Goal: Task Accomplishment & Management: Manage account settings

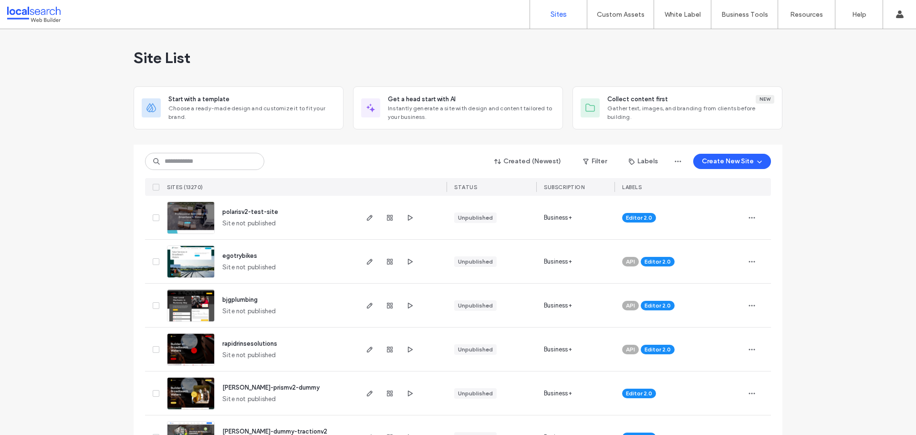
click at [190, 161] on input at bounding box center [204, 161] width 119 height 17
click at [194, 165] on input at bounding box center [204, 161] width 119 height 17
paste input "********"
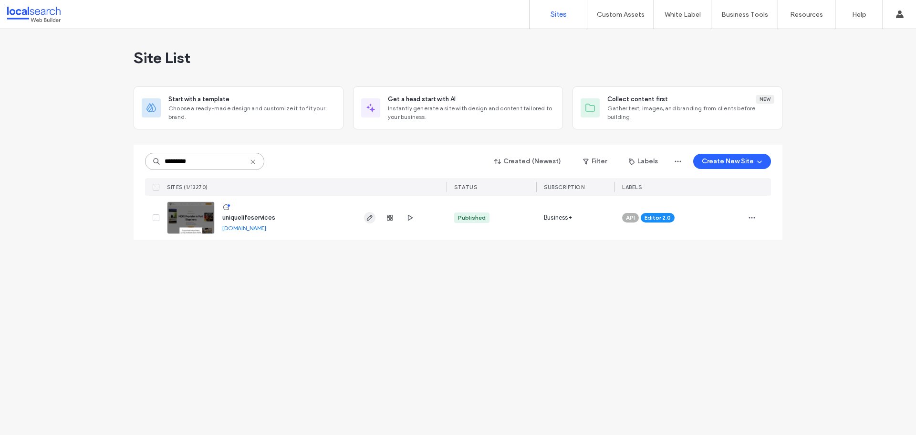
type input "********"
click at [368, 219] on icon "button" at bounding box center [370, 218] width 8 height 8
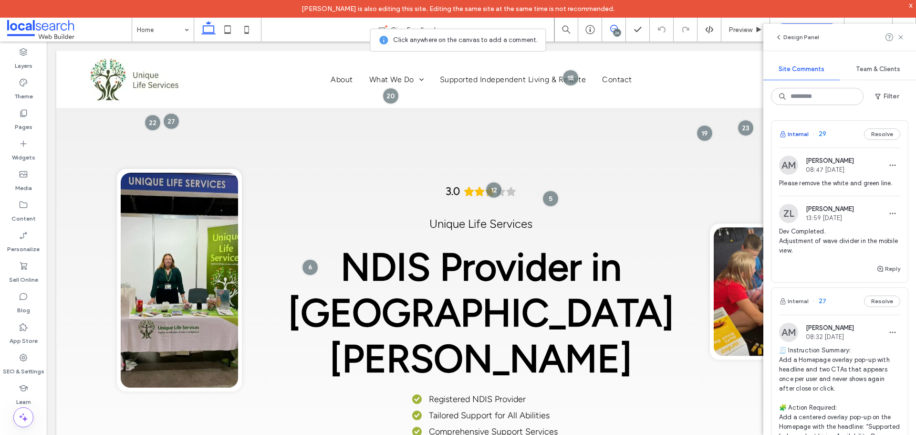
click at [807, 131] on button "Internal" at bounding box center [794, 133] width 30 height 11
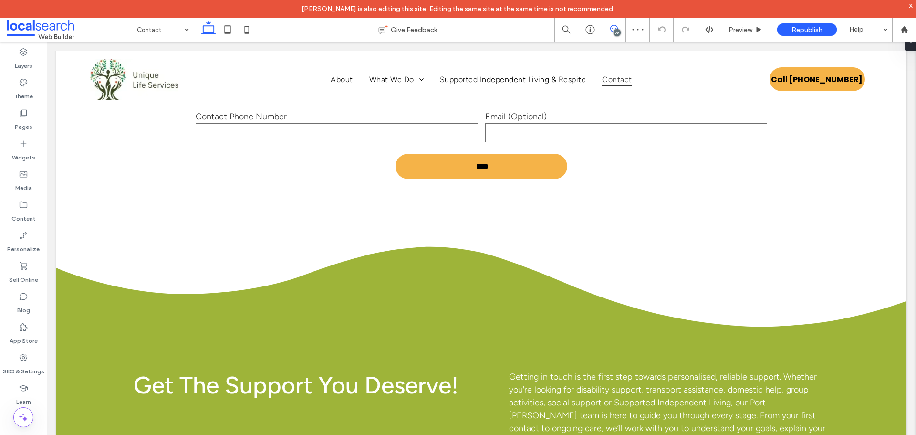
click at [612, 26] on use at bounding box center [614, 29] width 8 height 8
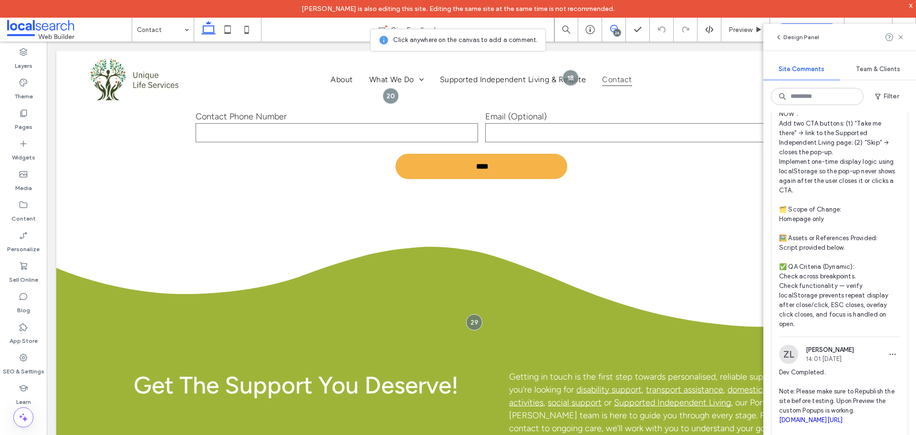
scroll to position [382, 0]
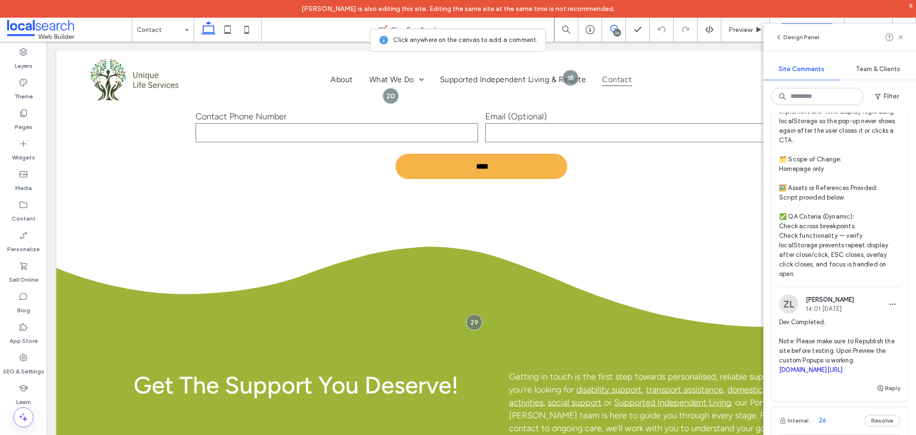
click at [794, 373] on link "irp.cdn-website.com/f811af89/dms3rep/multi/Popups.PNG" at bounding box center [811, 369] width 64 height 7
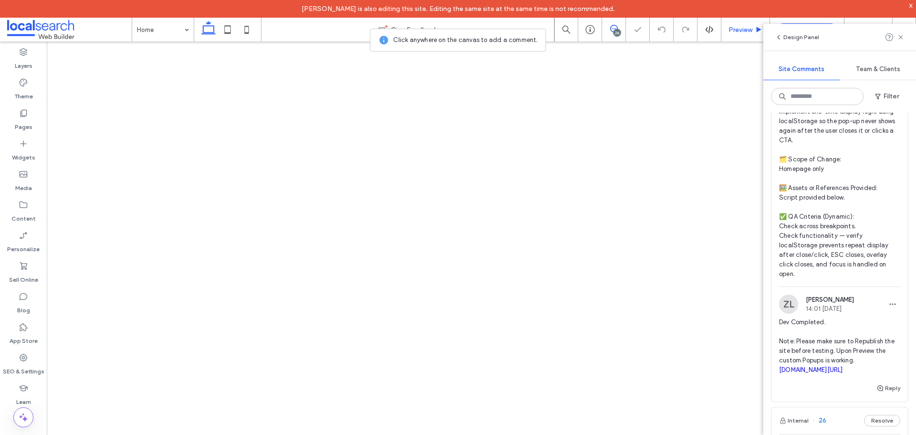
click at [732, 34] on div "Preview" at bounding box center [745, 30] width 49 height 24
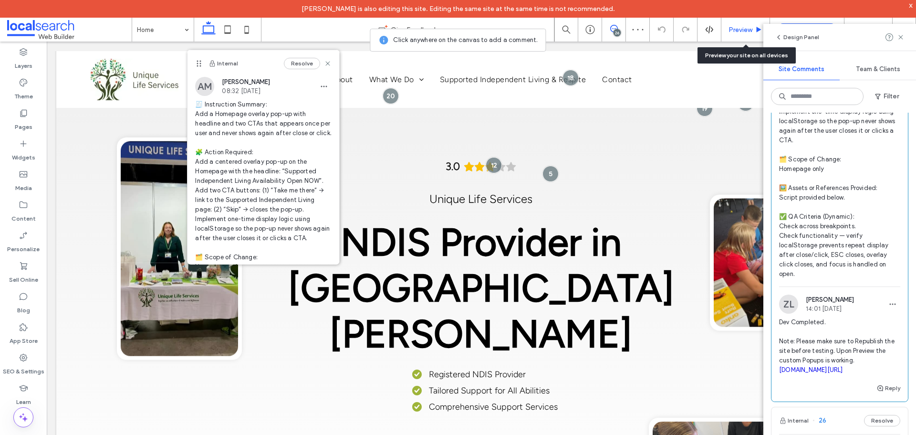
click at [745, 27] on span "Preview" at bounding box center [740, 30] width 24 height 8
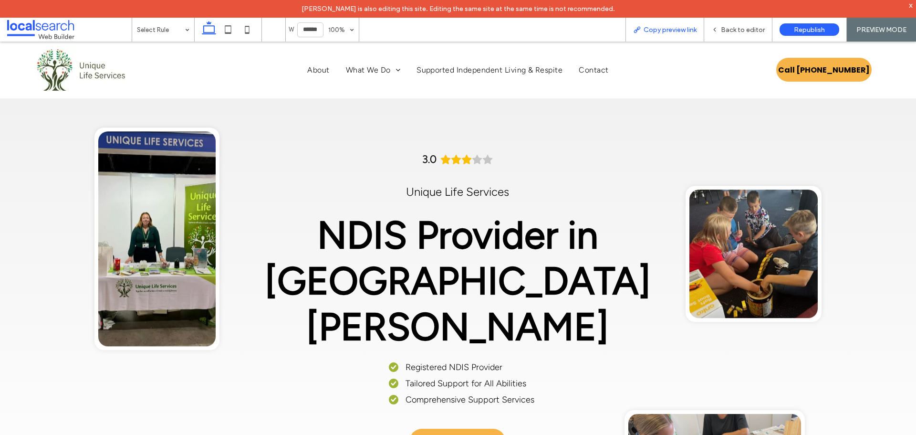
scroll to position [27, 0]
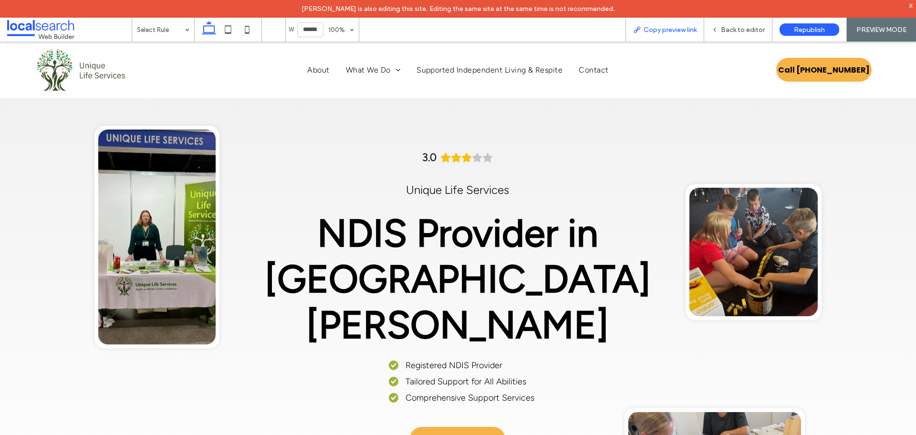
click at [683, 29] on span "Copy preview link" at bounding box center [670, 30] width 53 height 8
click at [730, 32] on span "Back to editor" at bounding box center [743, 30] width 44 height 8
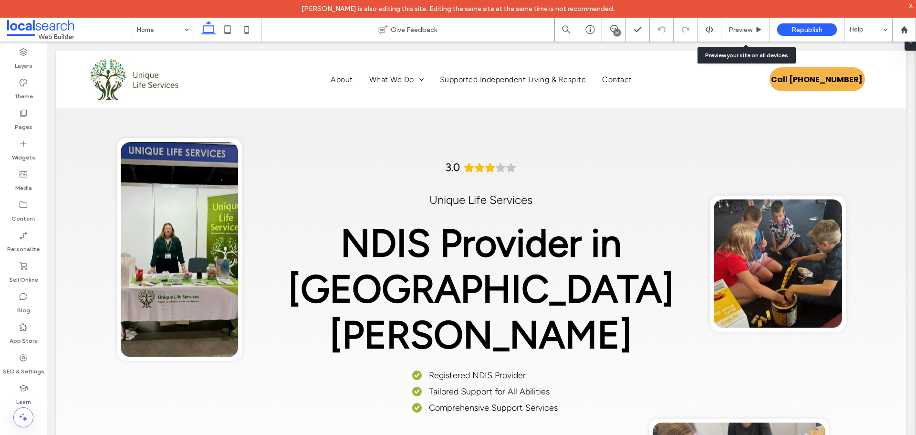
scroll to position [25, 0]
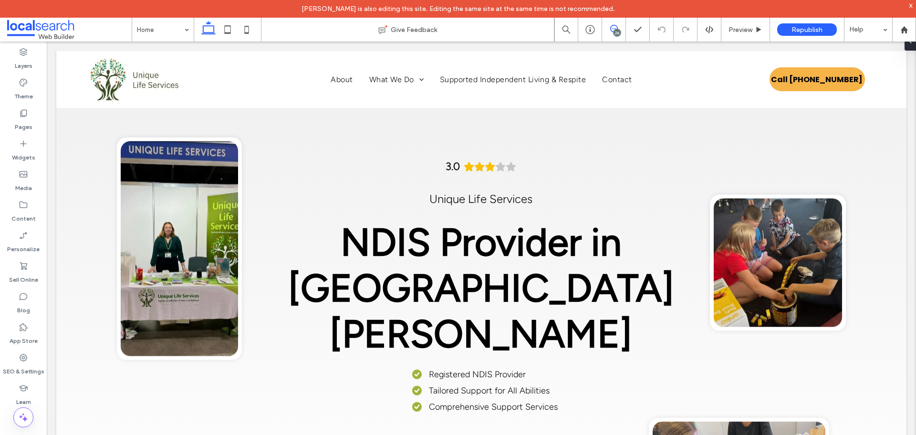
click at [613, 32] on use at bounding box center [614, 29] width 8 height 8
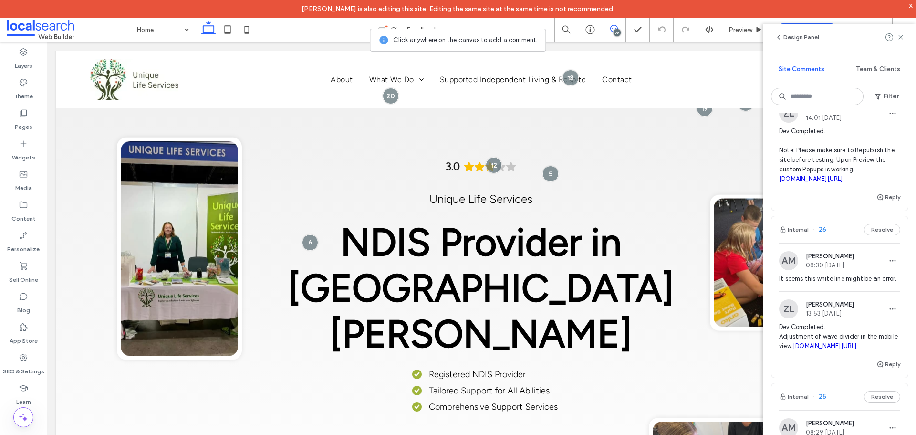
scroll to position [620, 0]
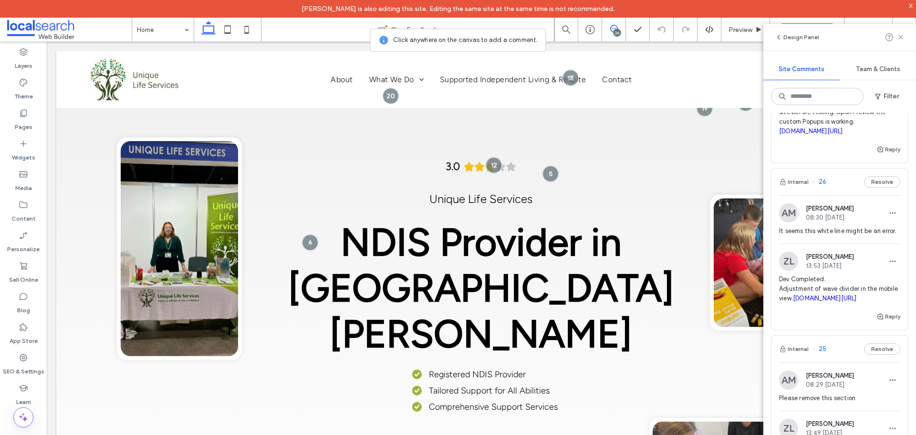
click at [793, 302] on link "irp.cdn-website.com/f811af89/dms3rep/multi/sc26.PNG" at bounding box center [825, 297] width 64 height 7
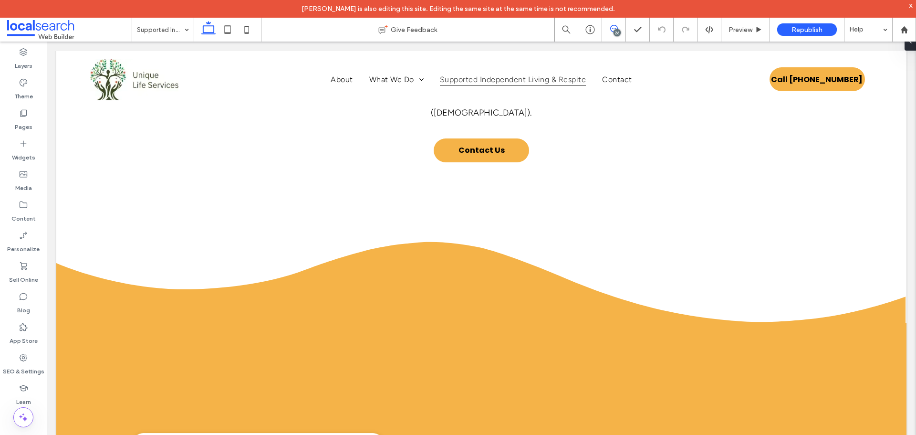
click at [620, 26] on span at bounding box center [613, 29] width 23 height 8
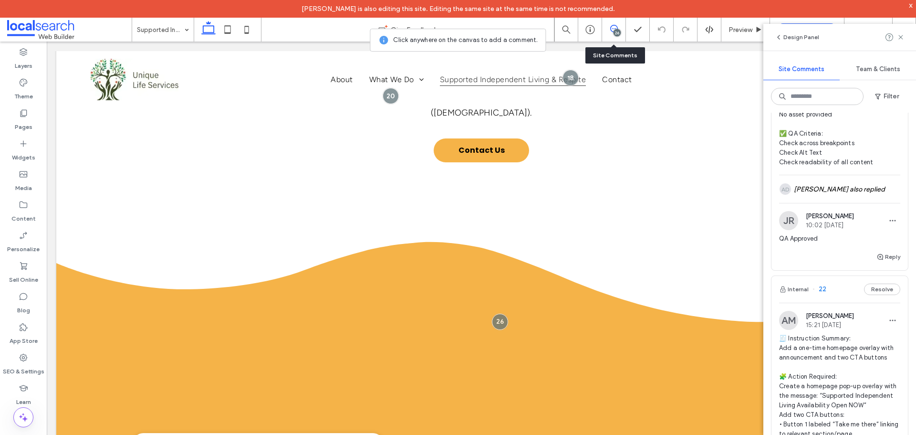
scroll to position [1479, 0]
click at [27, 359] on icon at bounding box center [24, 358] width 10 height 10
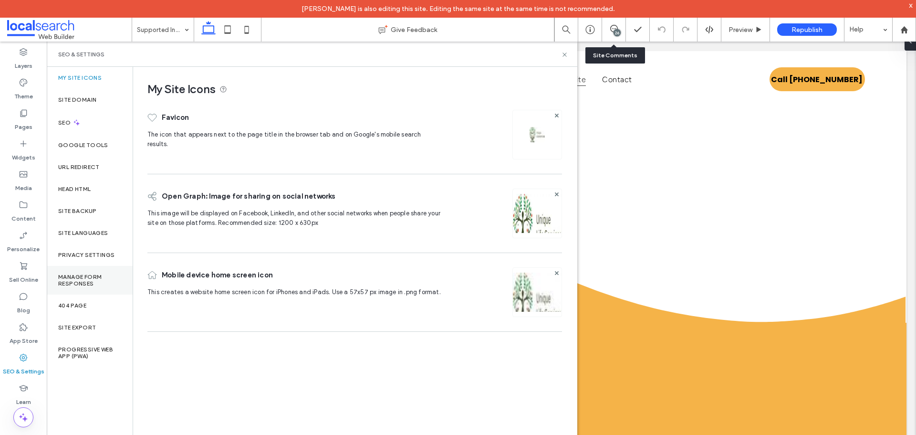
scroll to position [0, 0]
click at [75, 215] on div "Site Backup" at bounding box center [90, 211] width 86 height 22
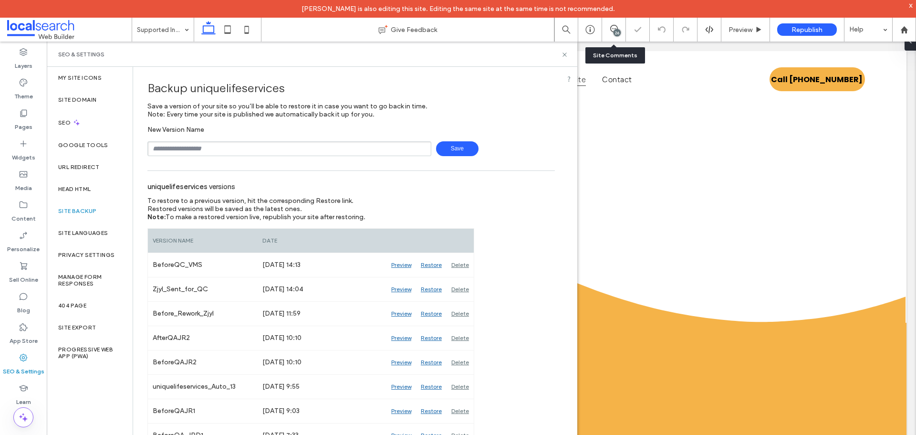
click at [195, 152] on input "text" at bounding box center [289, 148] width 284 height 15
click at [196, 150] on input "text" at bounding box center [289, 148] width 284 height 15
type input "**********"
click at [457, 147] on span "Save" at bounding box center [457, 148] width 42 height 15
